Goal: Communication & Community: Answer question/provide support

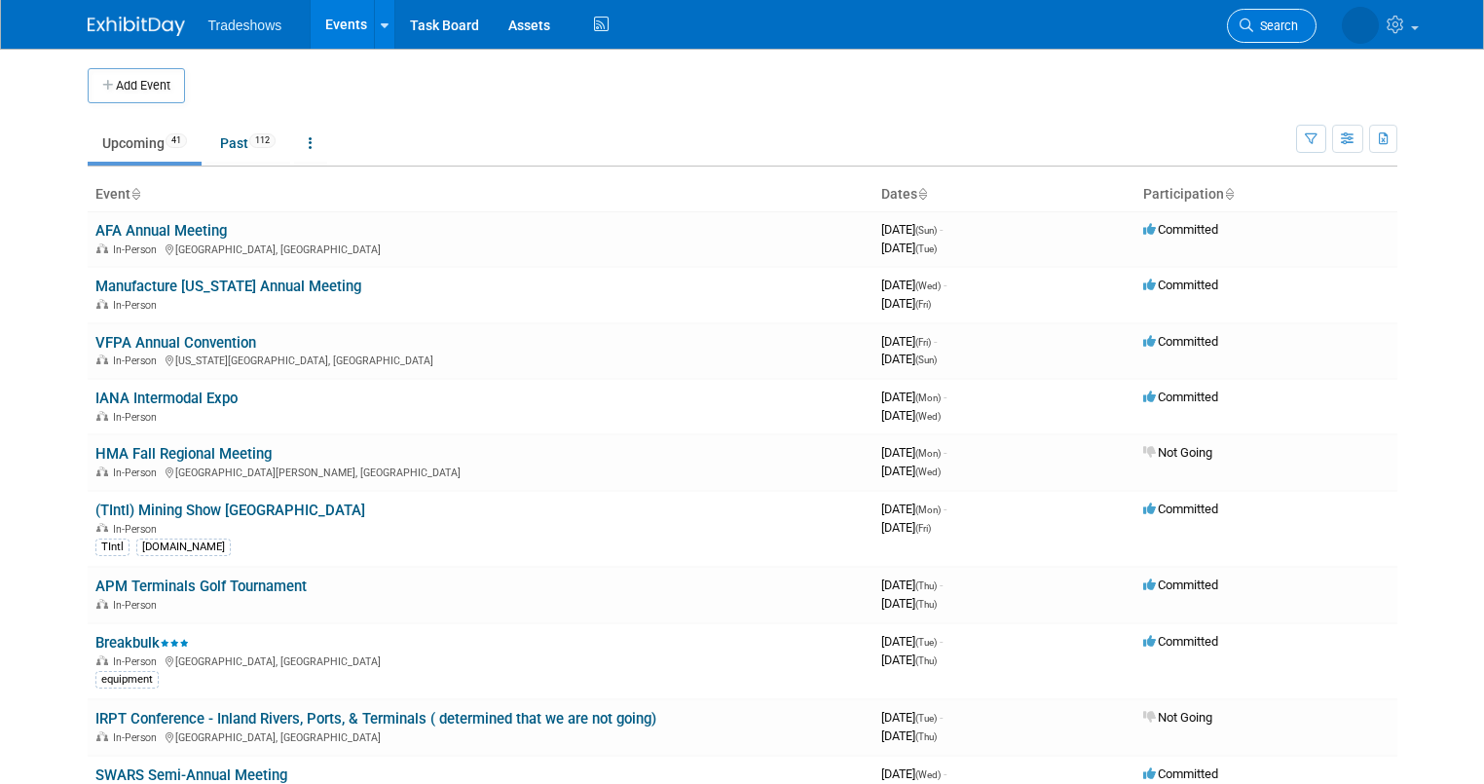
click at [1253, 27] on icon at bounding box center [1246, 25] width 14 height 14
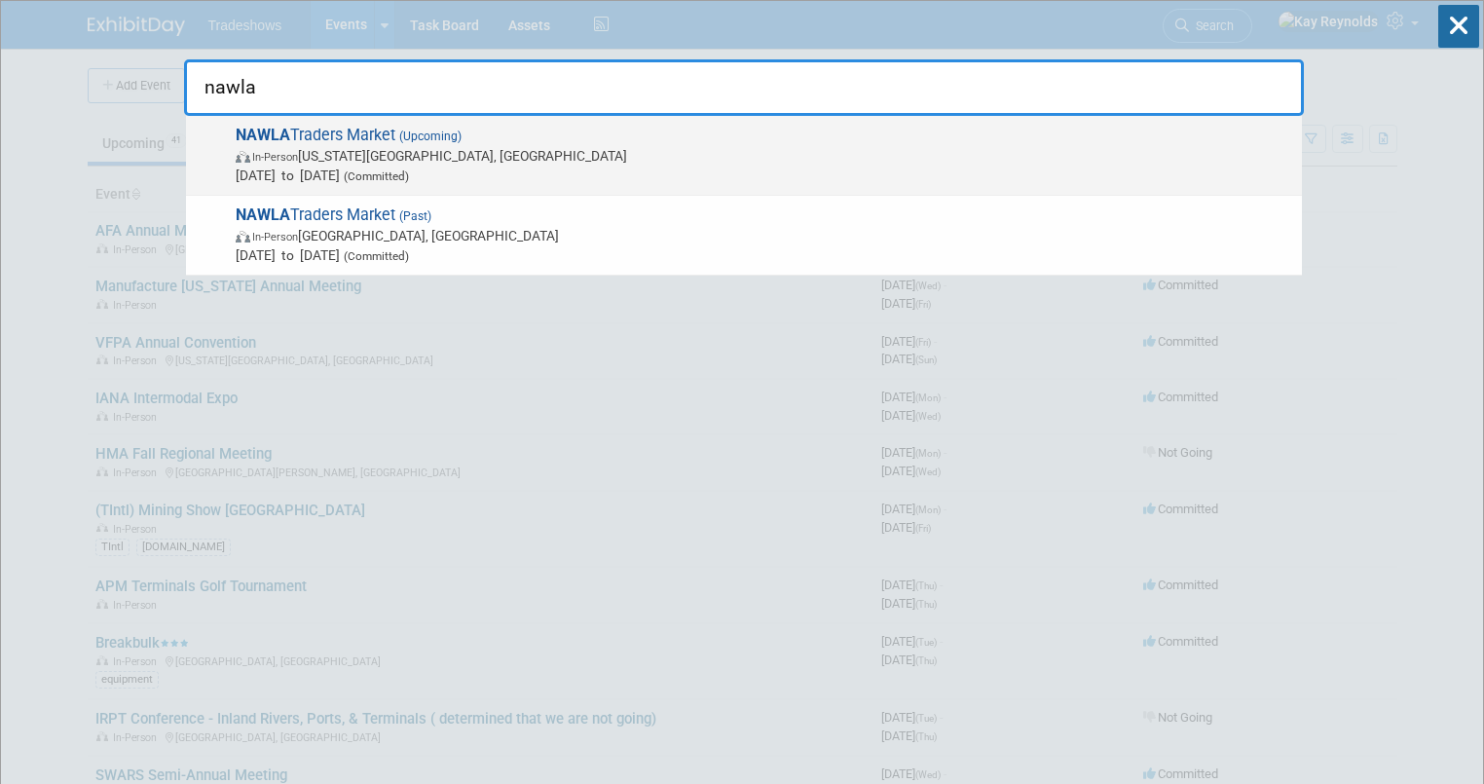
type input "nawla"
click at [327, 152] on span "In-Person Kansas City, MO" at bounding box center [764, 155] width 1056 height 19
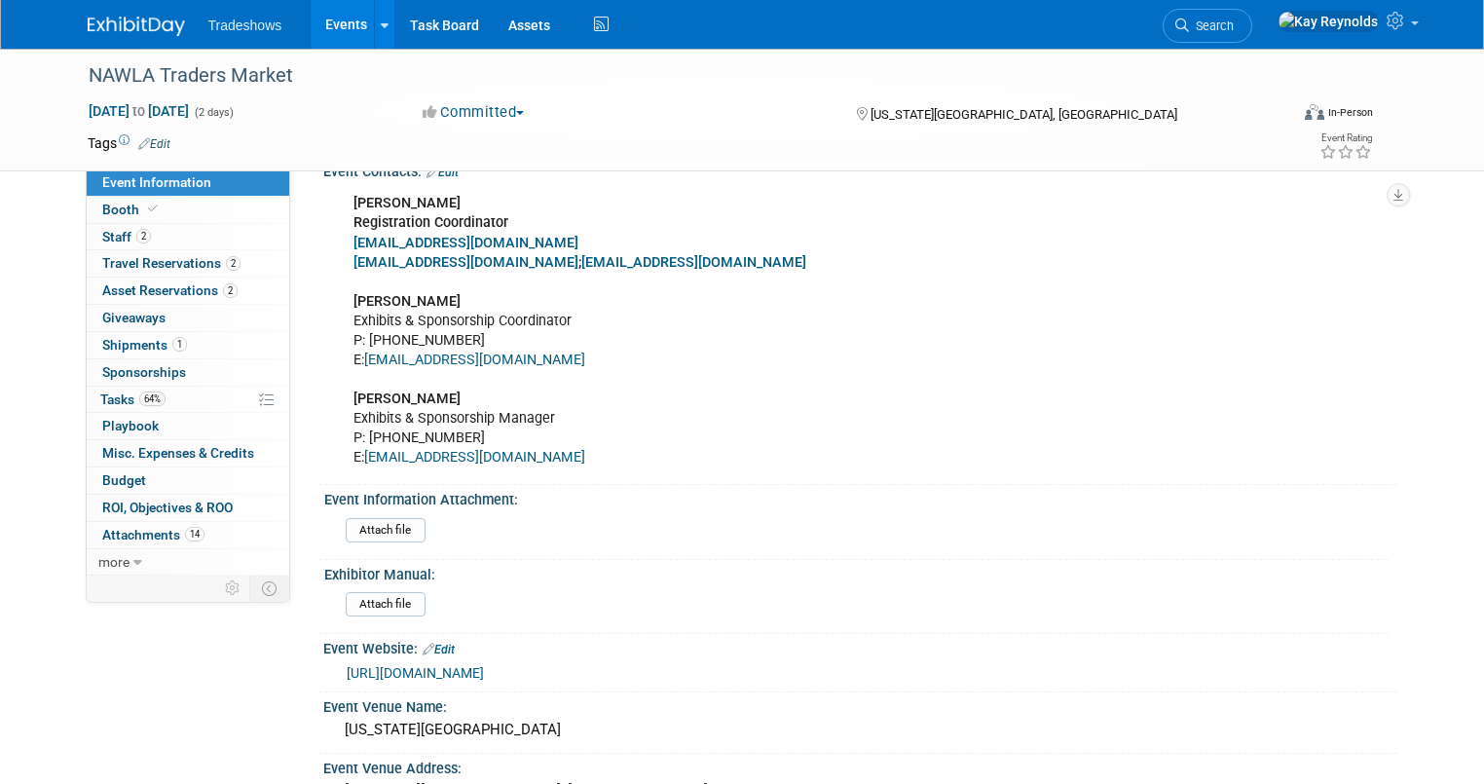
scroll to position [312, 0]
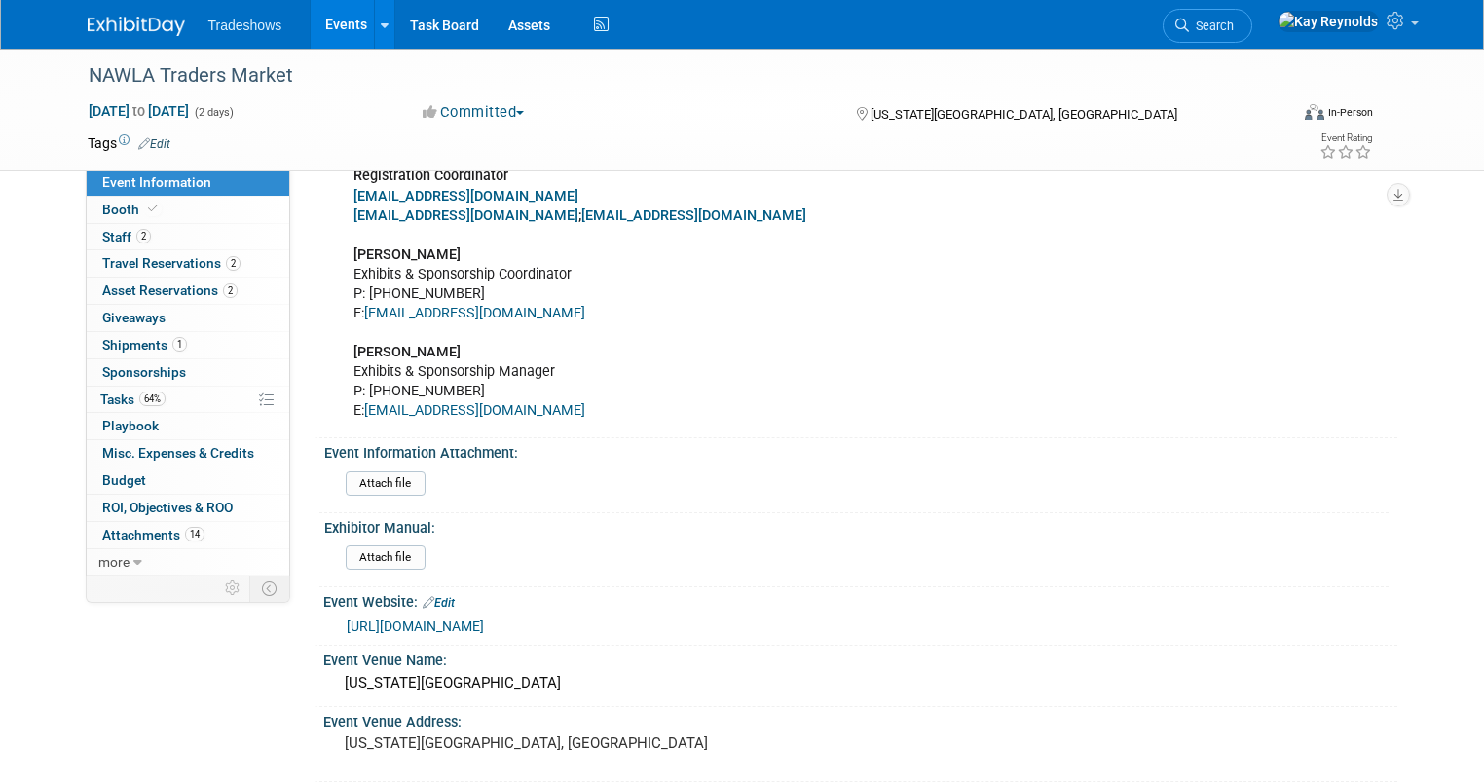
click at [378, 623] on link "[URL][DOMAIN_NAME]" at bounding box center [415, 626] width 137 height 16
click at [111, 206] on span "Booth" at bounding box center [131, 210] width 59 height 16
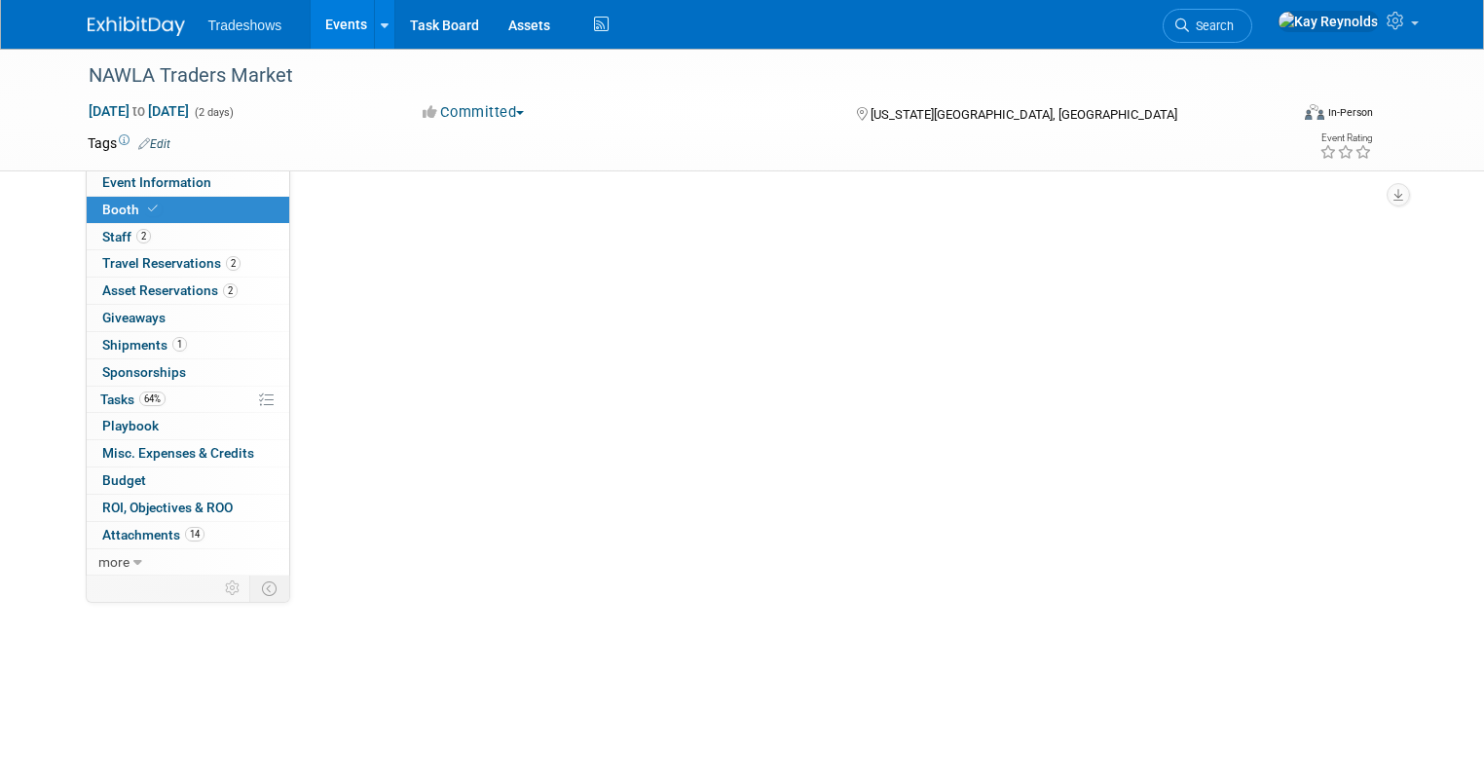
scroll to position [0, 0]
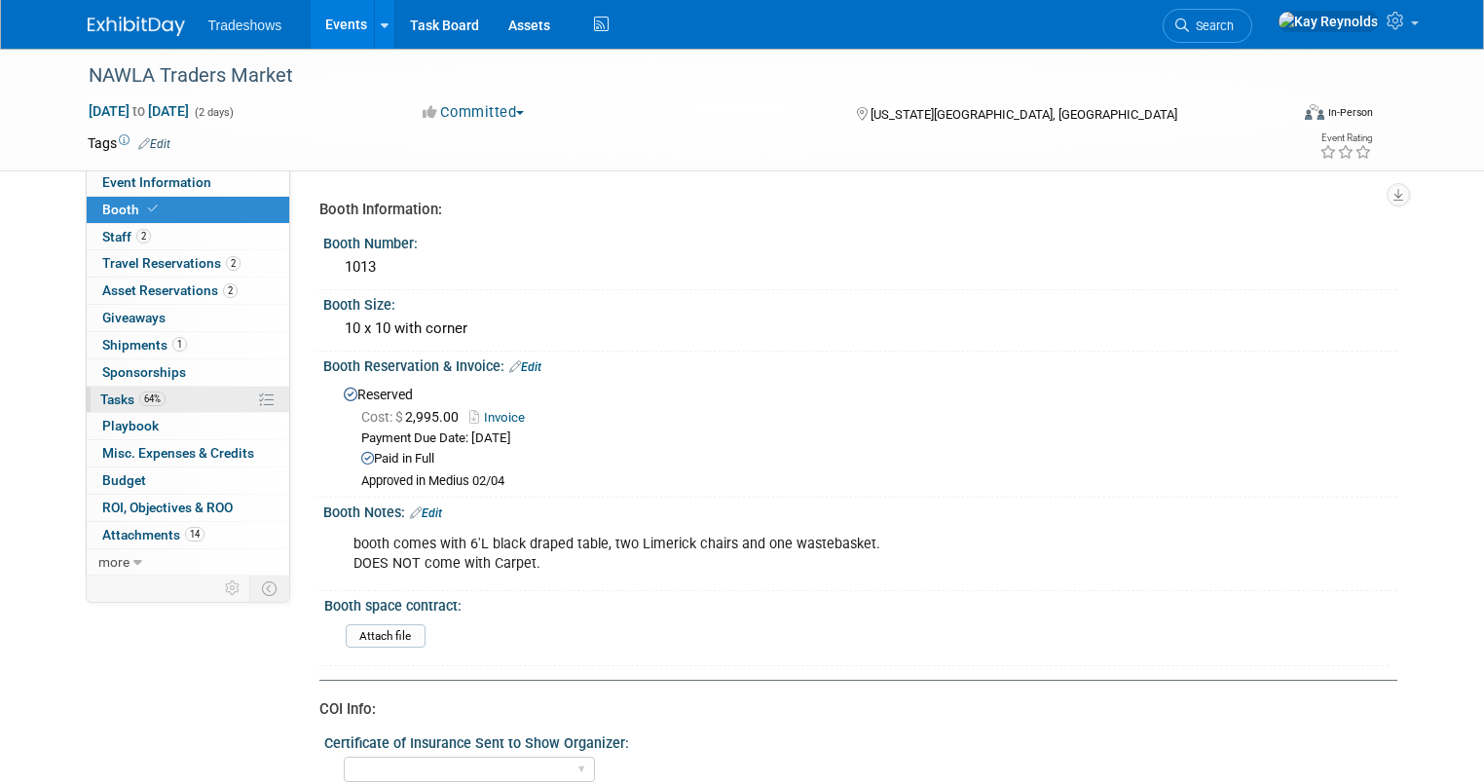
click at [153, 401] on link "64% Tasks 64%" at bounding box center [188, 400] width 203 height 26
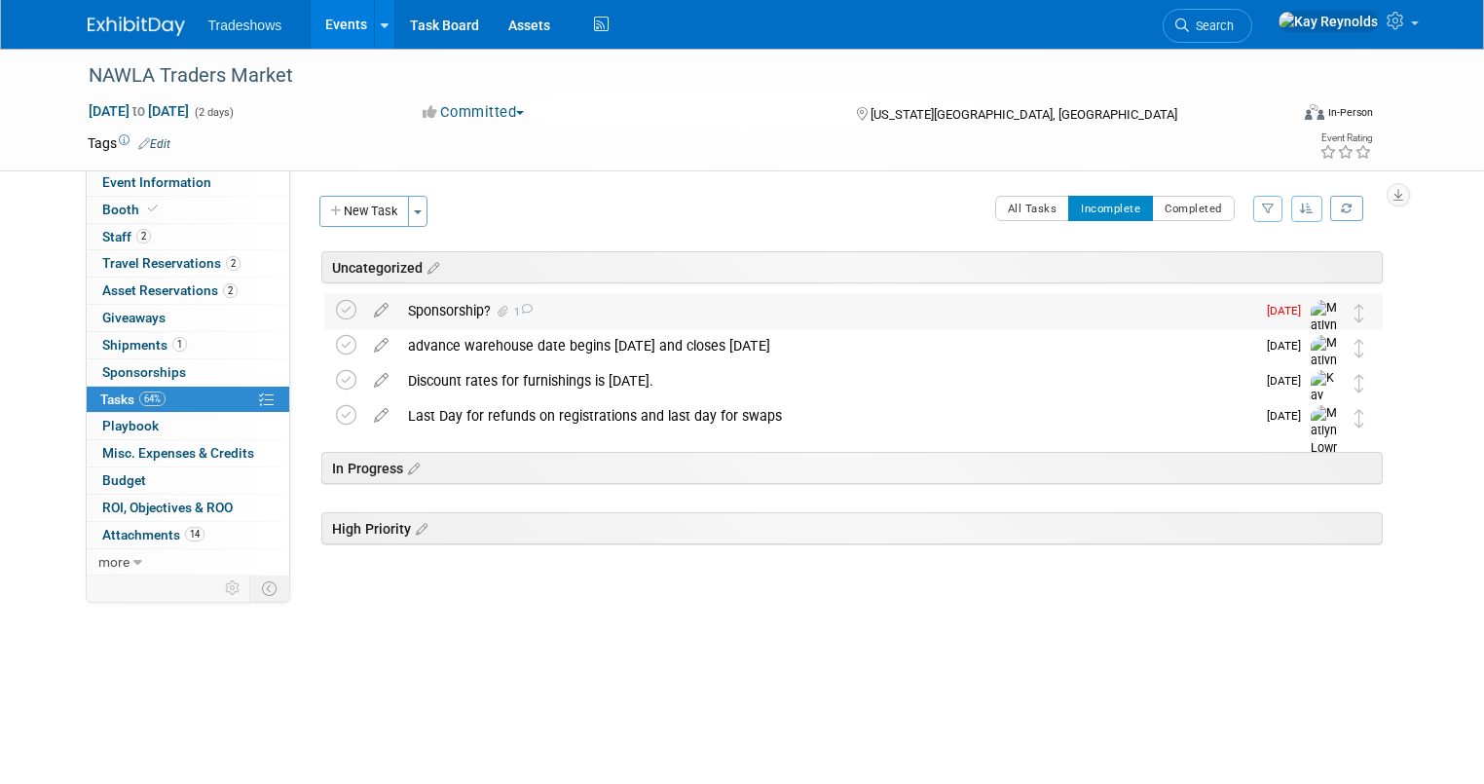
click at [428, 308] on div "Sponsorship? 1" at bounding box center [826, 310] width 857 height 33
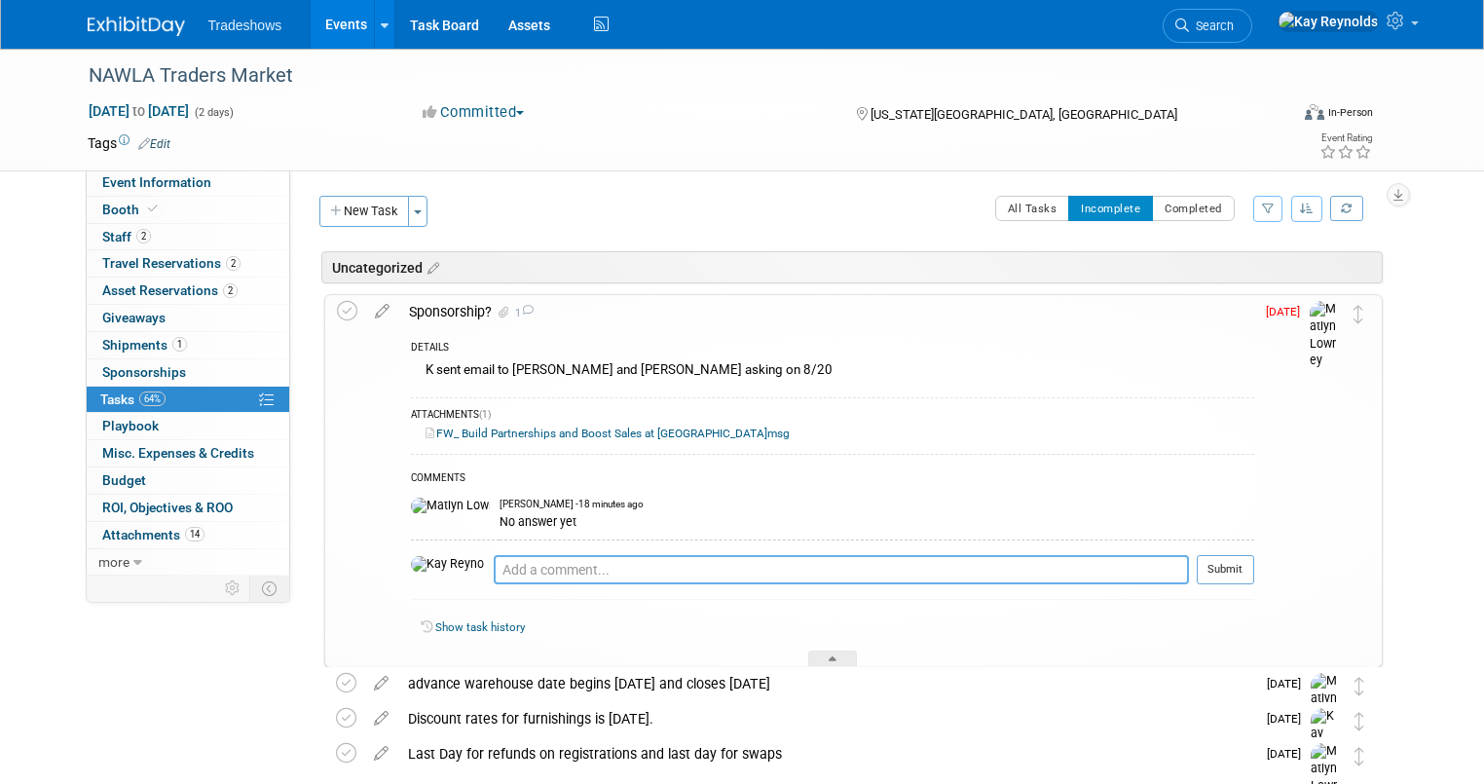
click at [494, 572] on textarea at bounding box center [841, 569] width 695 height 29
type textarea "I"
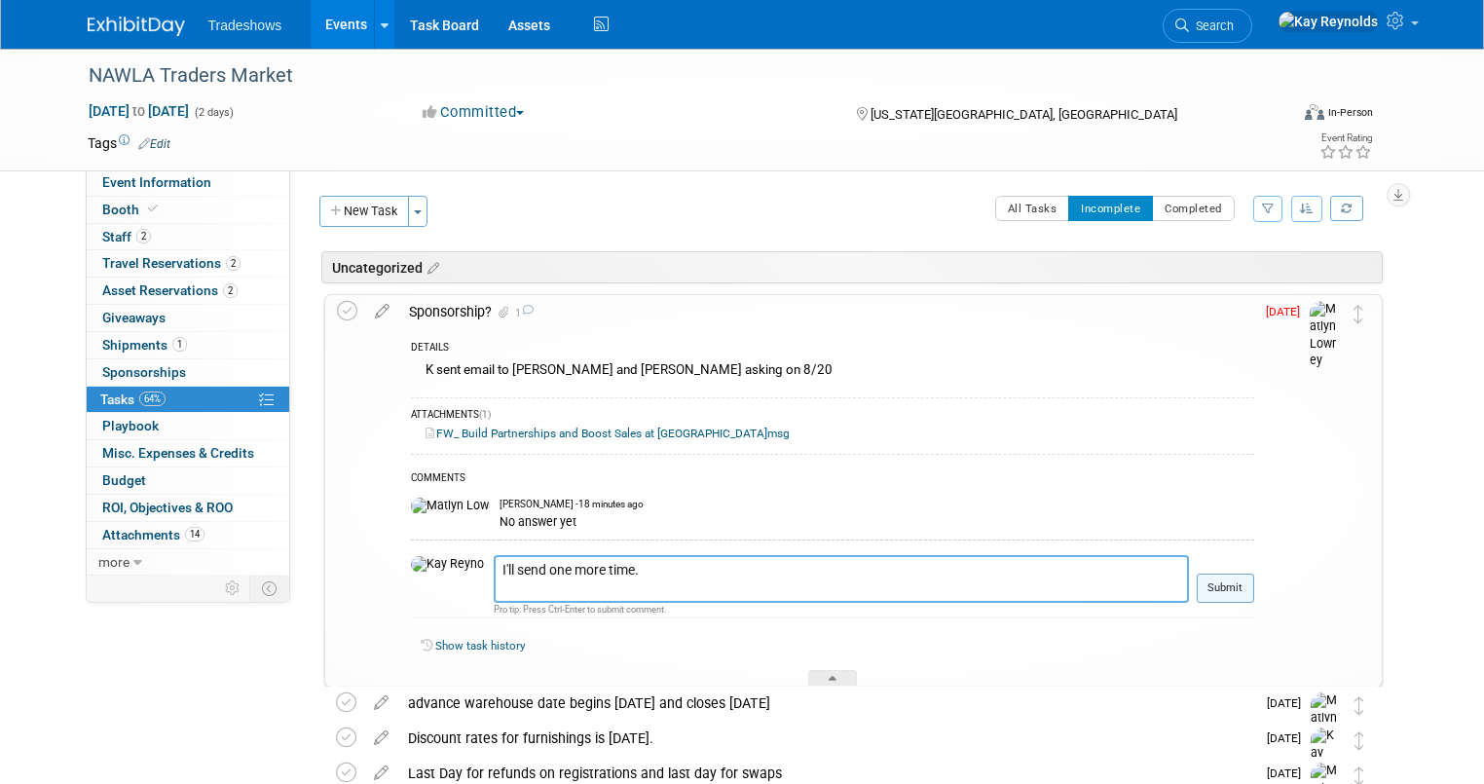
type textarea "I'll send one more time."
click at [1246, 592] on button "Submit" at bounding box center [1225, 587] width 57 height 29
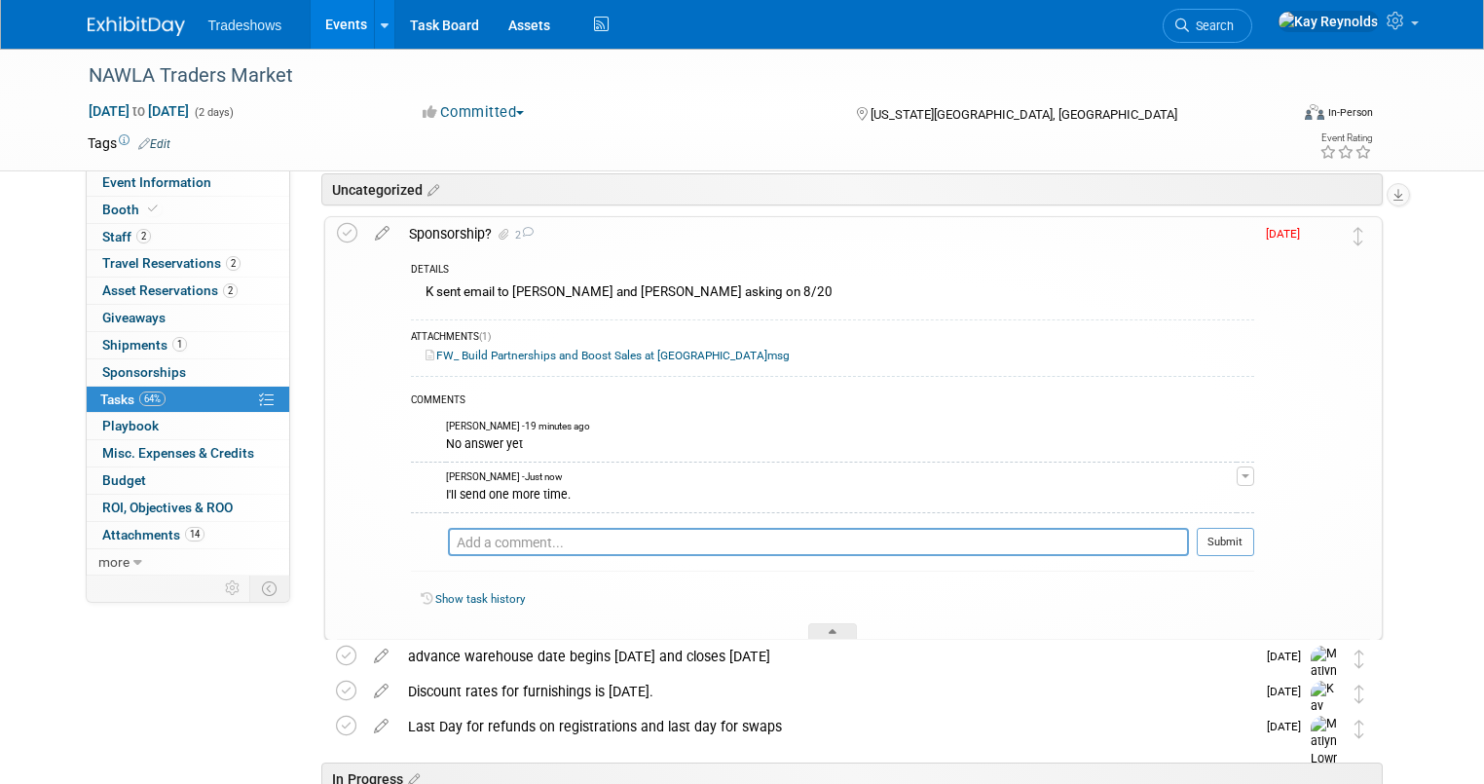
scroll to position [156, 0]
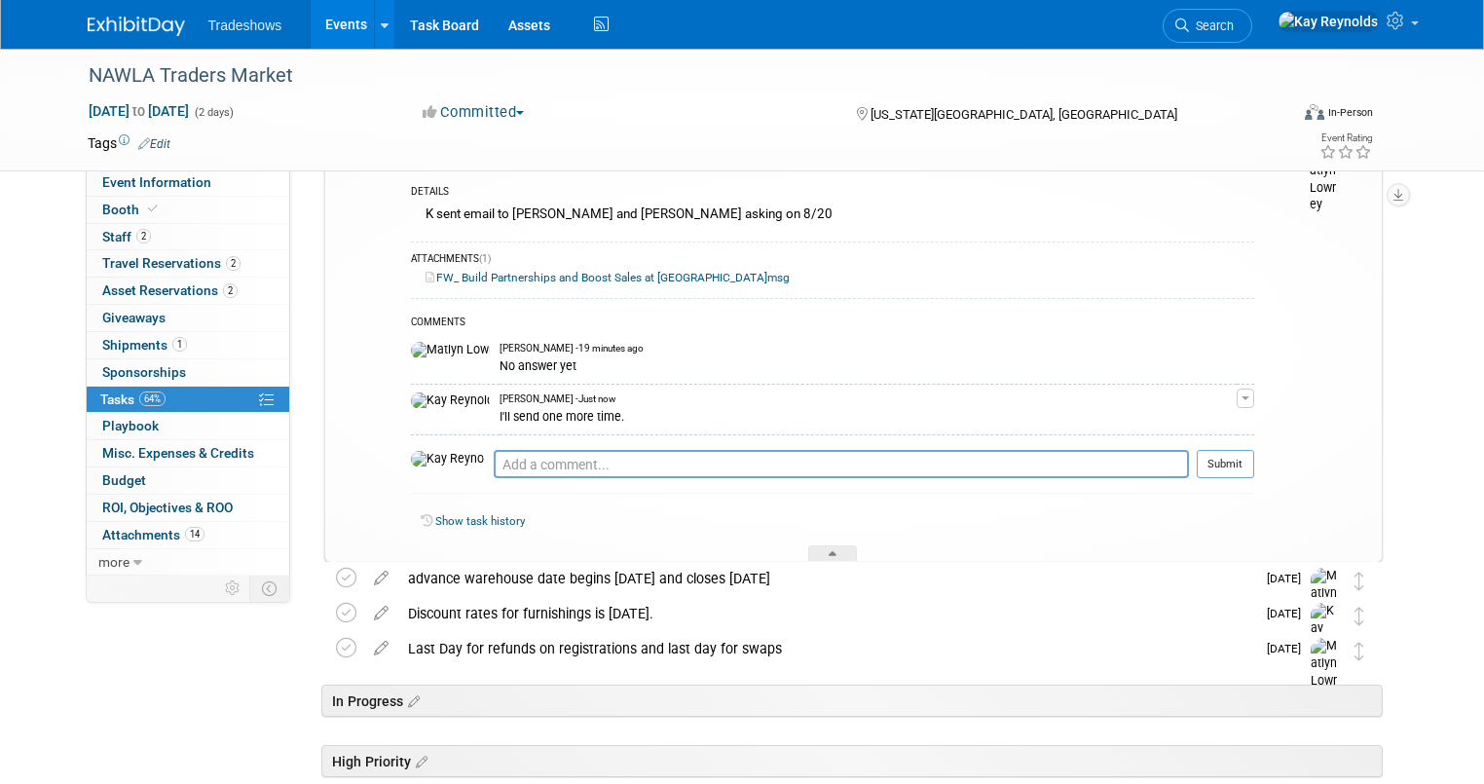
click at [472, 275] on link "FW_ Build Partnerships and Boost Sales at [GEOGRAPHIC_DATA]msg" at bounding box center [607, 278] width 364 height 14
